Goal: Task Accomplishment & Management: Manage account settings

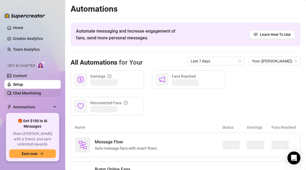
click at [26, 94] on link "Chat Monitoring" at bounding box center [27, 93] width 28 height 4
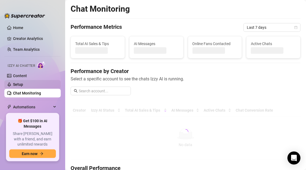
click at [23, 86] on link "Setup" at bounding box center [18, 84] width 10 height 4
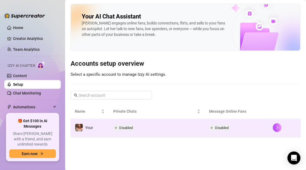
click at [222, 127] on span "Disabled" at bounding box center [222, 128] width 14 height 4
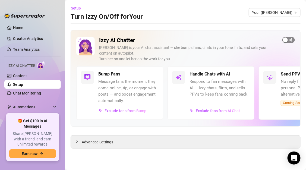
click at [287, 39] on div "button" at bounding box center [285, 39] width 5 height 5
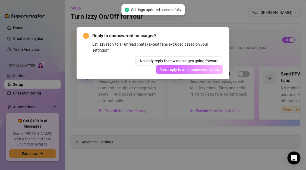
click at [166, 72] on button "Yes, reply to all unanswered chats" at bounding box center [189, 69] width 67 height 9
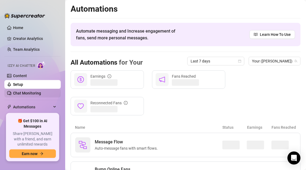
click at [26, 92] on link "Chat Monitoring" at bounding box center [27, 93] width 28 height 4
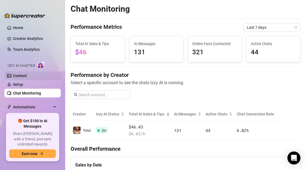
click at [27, 74] on link "Content" at bounding box center [20, 76] width 14 height 4
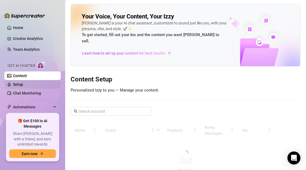
click at [23, 86] on link "Setup" at bounding box center [18, 84] width 10 height 4
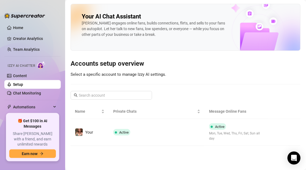
click at [127, 121] on td "Active" at bounding box center [157, 132] width 96 height 27
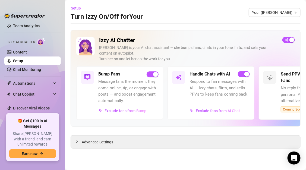
scroll to position [28, 0]
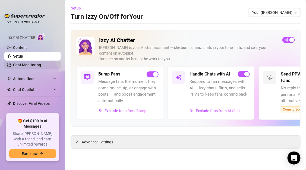
click at [21, 63] on link "Chat Monitoring" at bounding box center [27, 65] width 28 height 4
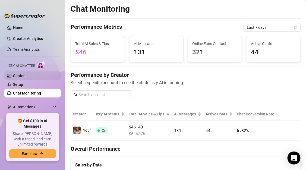
click at [26, 76] on link "Content" at bounding box center [20, 76] width 14 height 4
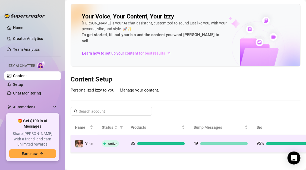
click at [105, 135] on td "Active" at bounding box center [112, 144] width 29 height 18
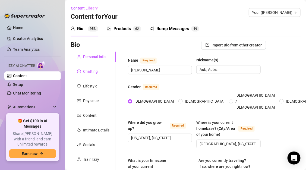
click at [93, 74] on div "Chatting" at bounding box center [90, 71] width 15 height 6
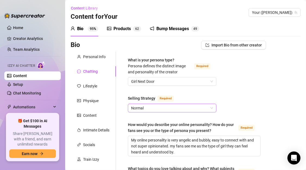
click at [154, 111] on span "Normal" at bounding box center [172, 108] width 82 height 8
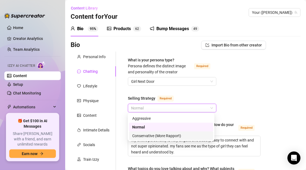
click at [177, 134] on div "Conservative (More Rapport)" at bounding box center [171, 136] width 78 height 6
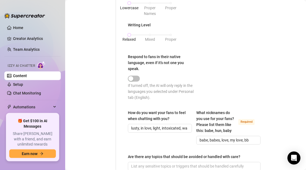
scroll to position [404, 0]
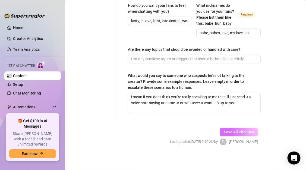
click at [236, 133] on span "Save All Changes" at bounding box center [239, 132] width 30 height 4
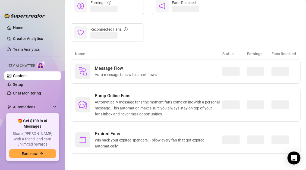
scroll to position [73, 0]
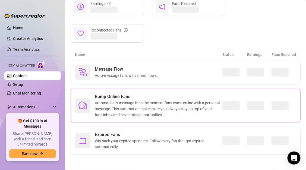
click at [138, 100] on span "Automatically message fans the moment fans come online with a personal message.…" at bounding box center [159, 109] width 128 height 18
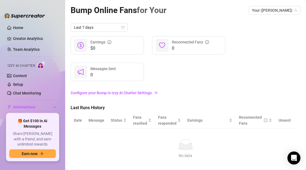
click at [142, 95] on link "Configure your Bump in Izzy AI Chatter Settings" at bounding box center [186, 93] width 230 height 6
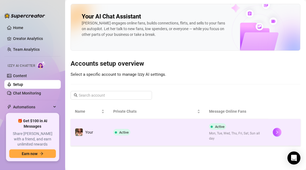
click at [194, 131] on td "Active" at bounding box center [157, 132] width 96 height 27
